Goal: Task Accomplishment & Management: Use online tool/utility

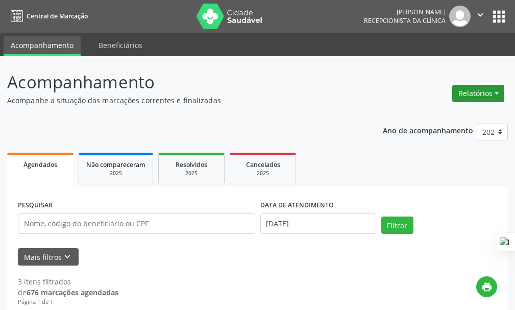
click at [466, 88] on button "Relatórios" at bounding box center [479, 93] width 52 height 17
click at [457, 115] on link "Agendamentos" at bounding box center [450, 115] width 110 height 14
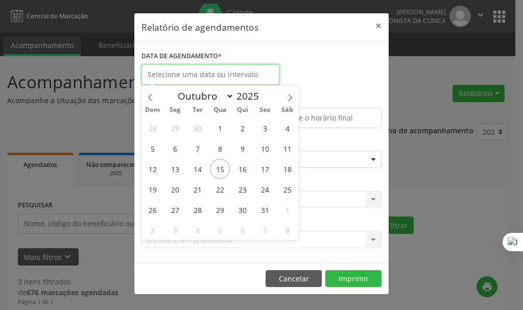
click at [202, 76] on input "text" at bounding box center [211, 74] width 138 height 20
click at [216, 164] on span "15" at bounding box center [220, 169] width 20 height 20
type input "[DATE]"
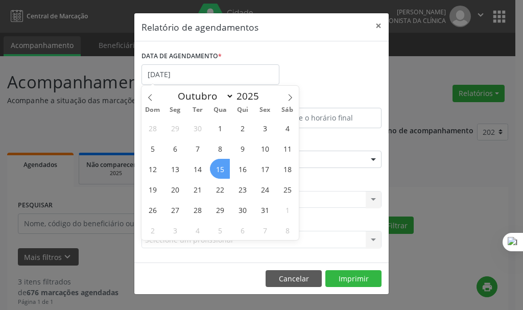
click at [218, 167] on span "15" at bounding box center [220, 169] width 20 height 20
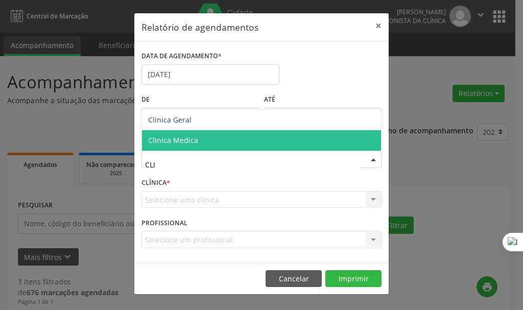
click at [193, 137] on span "Clinica Medica" at bounding box center [173, 140] width 50 height 10
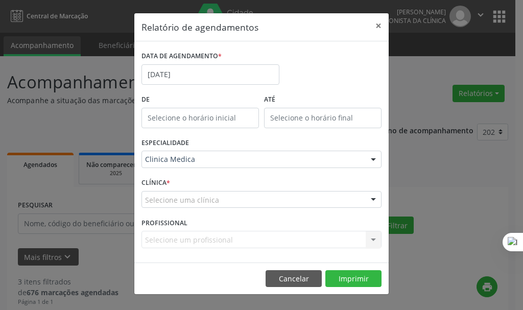
click at [217, 204] on div "Selecione uma clínica" at bounding box center [262, 199] width 240 height 17
click at [222, 199] on input "text" at bounding box center [253, 205] width 216 height 20
click at [359, 279] on button "Imprimir" at bounding box center [353, 278] width 56 height 17
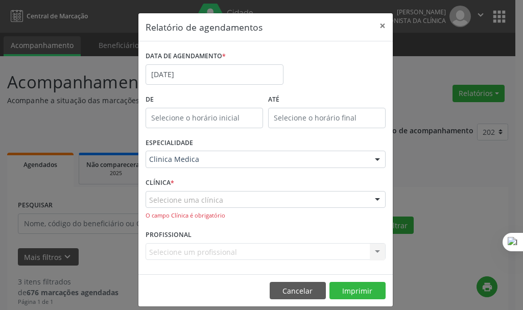
click at [183, 193] on div "Selecione uma clínica" at bounding box center [266, 199] width 240 height 17
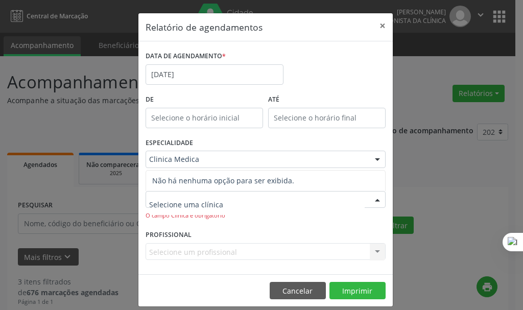
drag, startPoint x: 186, startPoint y: 201, endPoint x: 179, endPoint y: 193, distance: 10.9
click at [181, 197] on input "text" at bounding box center [257, 205] width 216 height 20
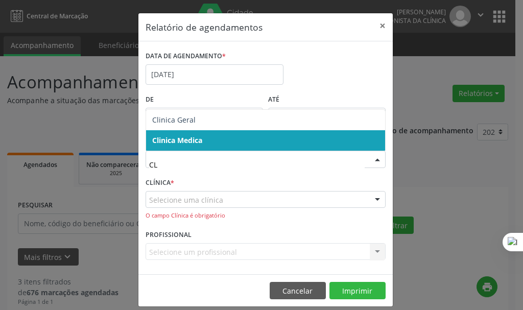
type input "CLI"
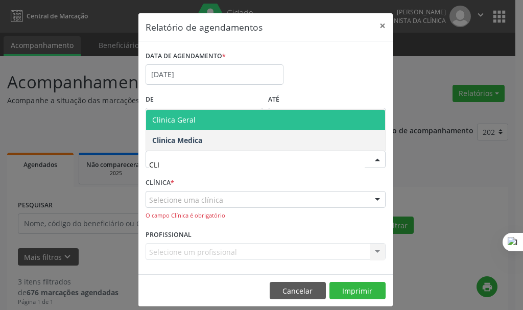
click at [184, 122] on span "Clinica Geral" at bounding box center [173, 120] width 43 height 10
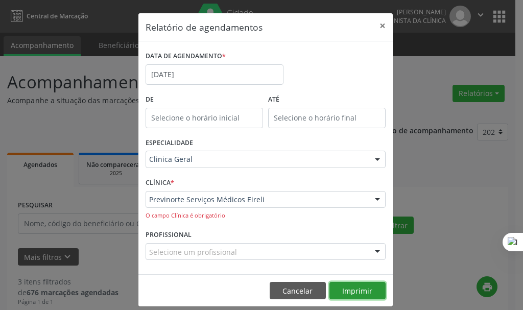
click at [363, 289] on button "Imprimir" at bounding box center [358, 290] width 56 height 17
